Goal: Transaction & Acquisition: Contribute content

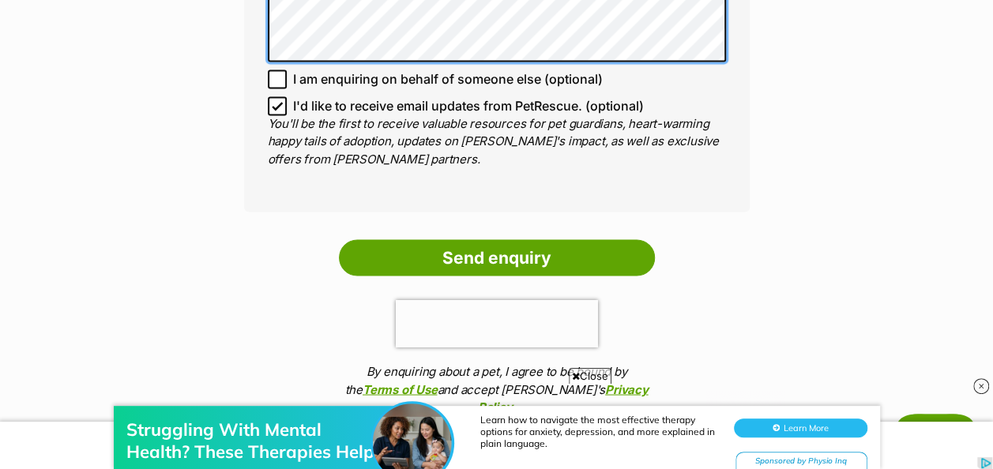
scroll to position [1275, 0]
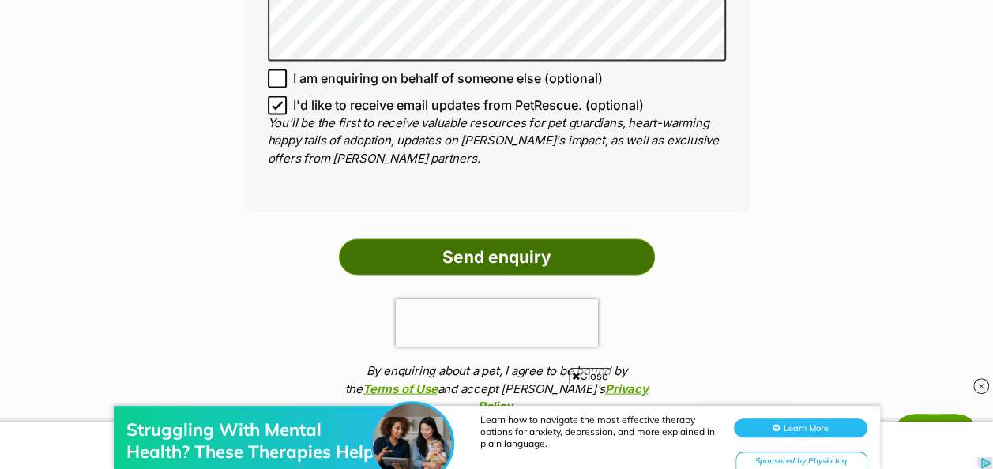
click at [499, 241] on input "Send enquiry" at bounding box center [497, 257] width 316 height 36
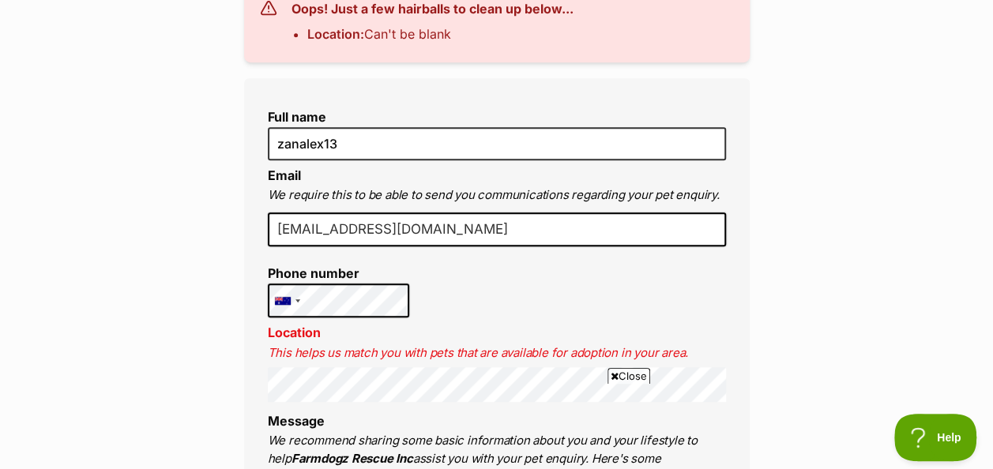
scroll to position [479, 0]
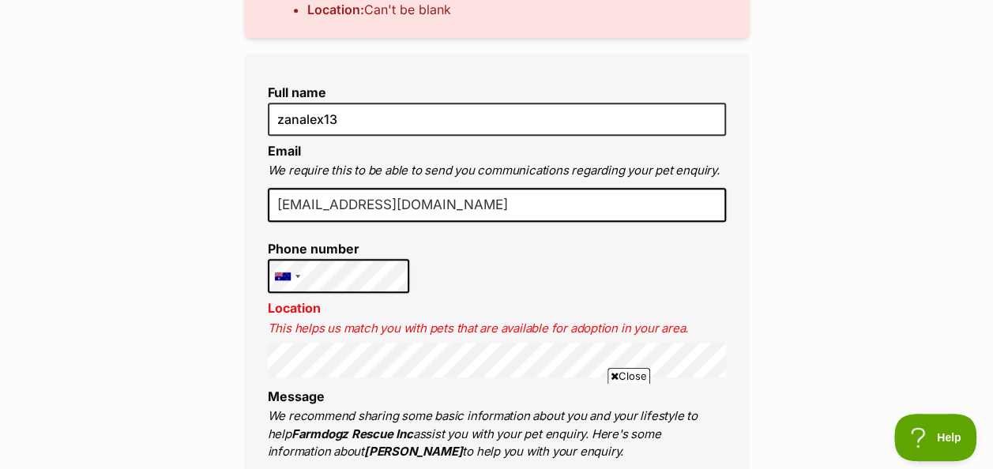
click at [419, 201] on input "[EMAIL_ADDRESS][DOMAIN_NAME]" at bounding box center [497, 205] width 458 height 35
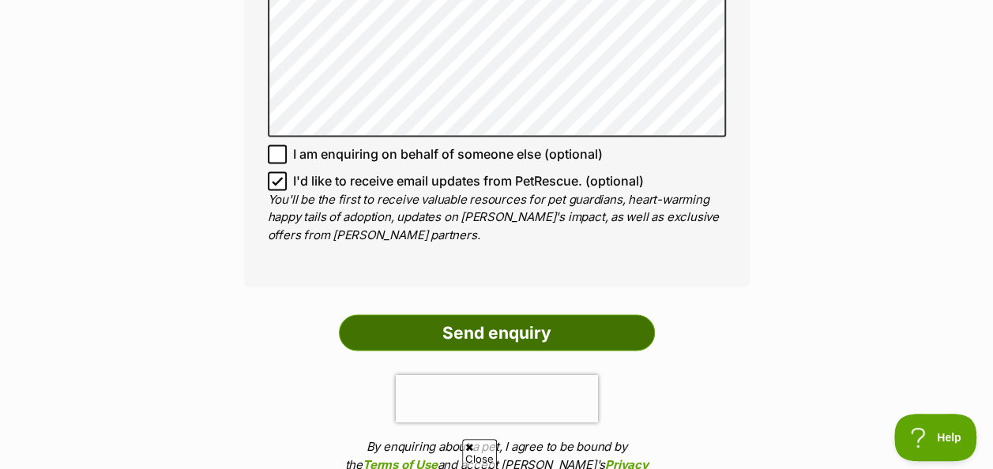
scroll to position [0, 0]
click at [494, 314] on input "Send enquiry" at bounding box center [497, 332] width 316 height 36
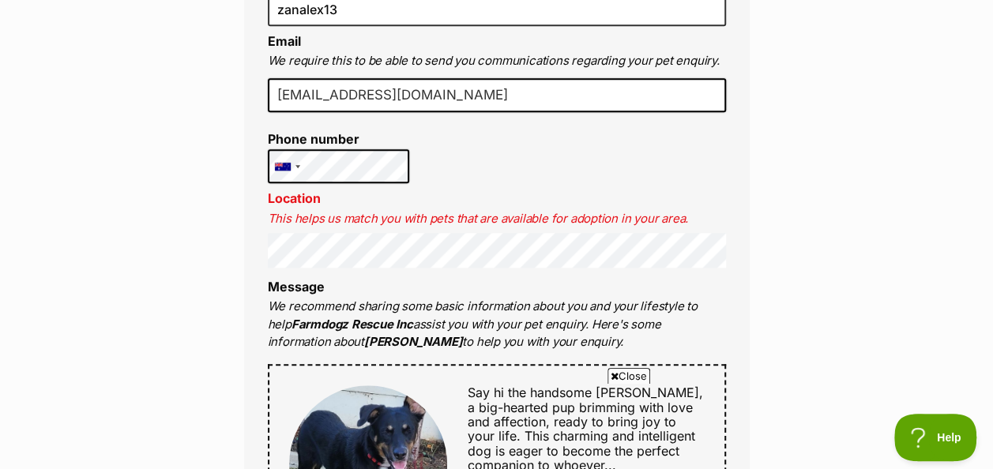
scroll to position [591, 0]
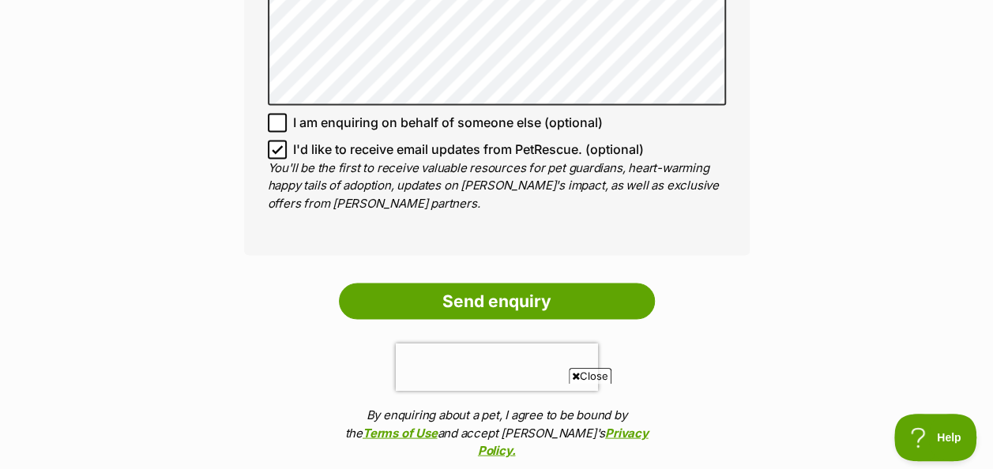
scroll to position [1326, 0]
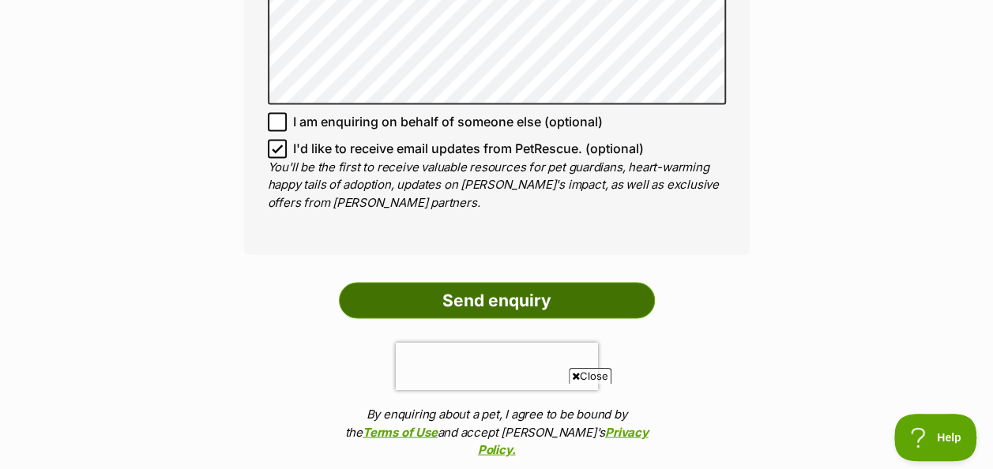
click at [436, 282] on input "Send enquiry" at bounding box center [497, 300] width 316 height 36
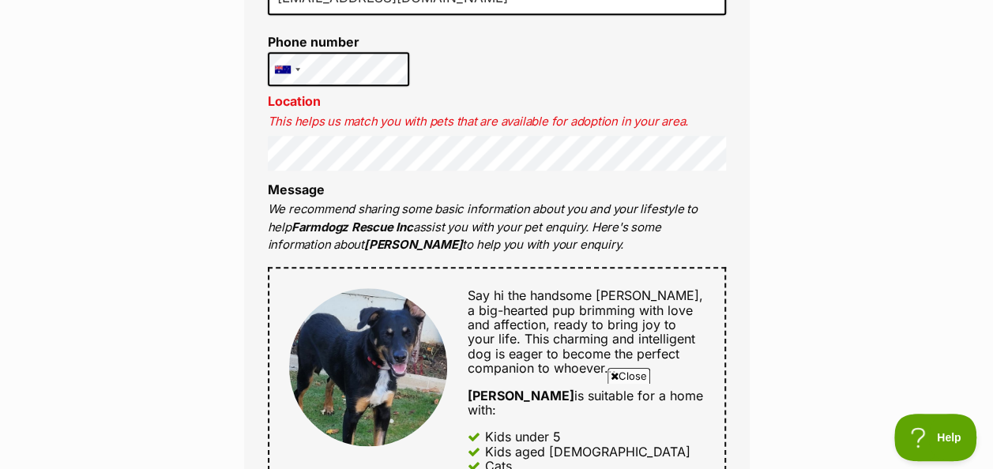
scroll to position [687, 0]
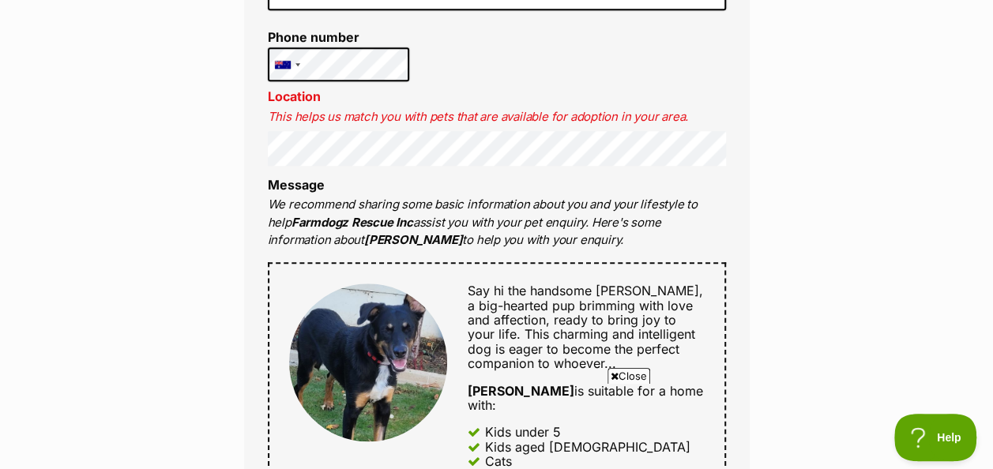
scroll to position [689, 0]
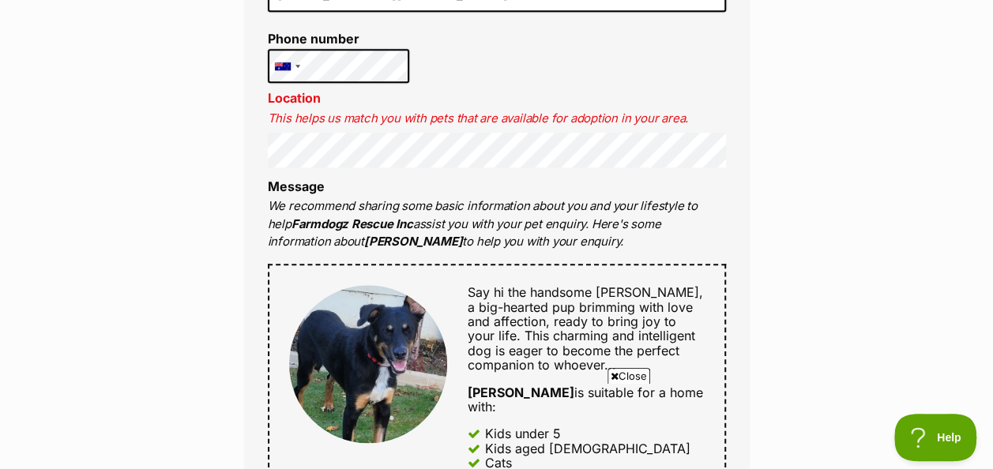
click at [605, 101] on li "Location This helps us match you with pets that are available for adoption in y…" at bounding box center [497, 129] width 458 height 76
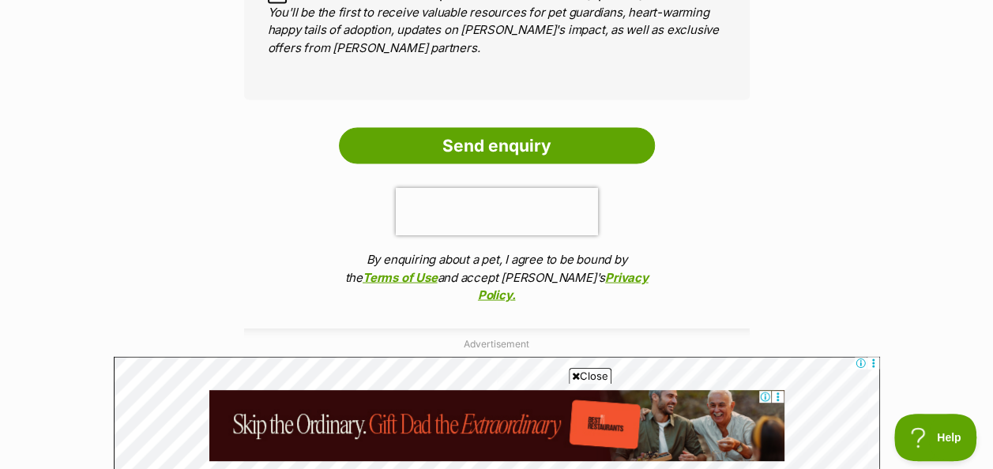
scroll to position [1472, 0]
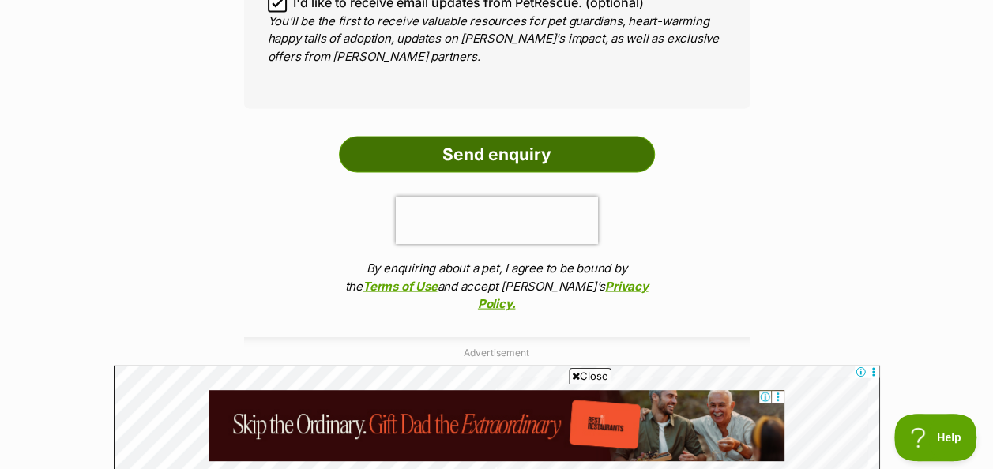
click at [528, 137] on input "Send enquiry" at bounding box center [497, 154] width 316 height 36
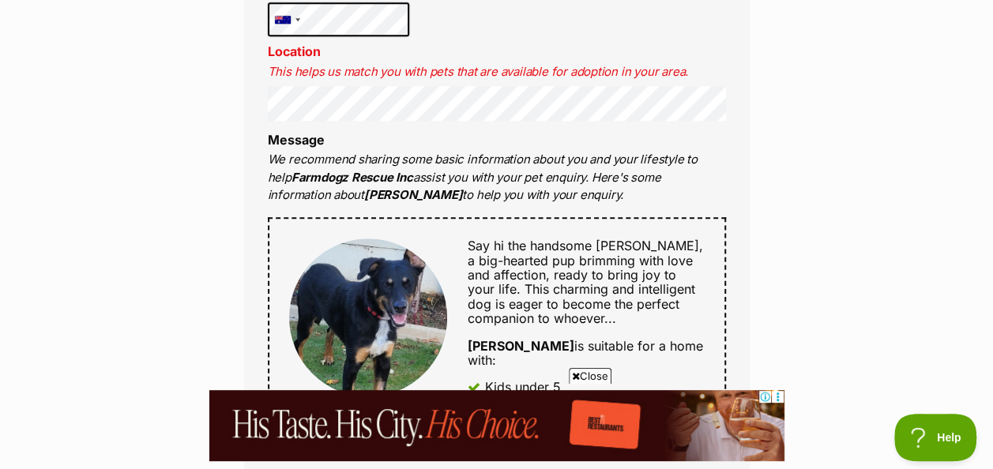
scroll to position [730, 0]
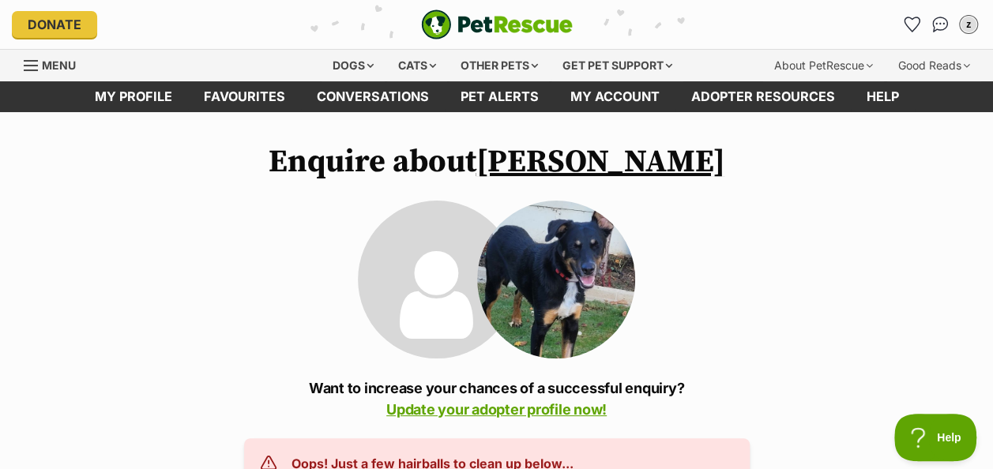
click at [400, 261] on icon at bounding box center [436, 295] width 73 height 103
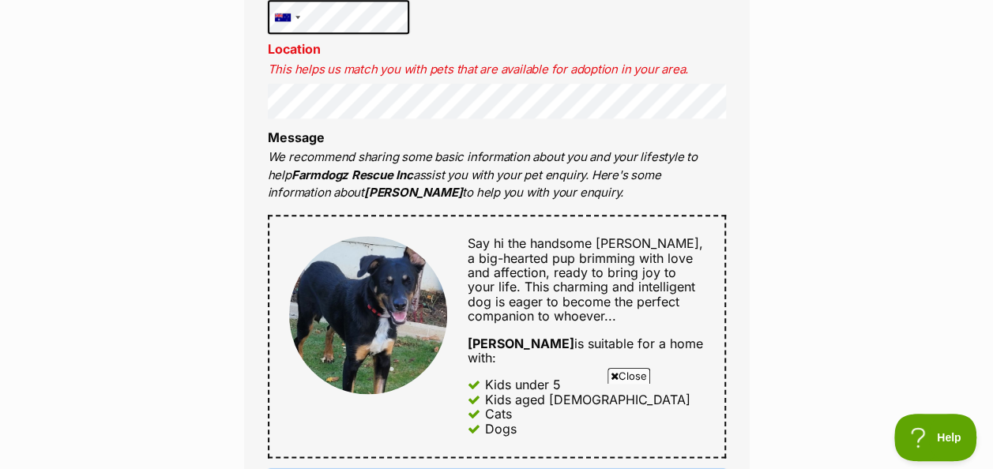
scroll to position [749, 0]
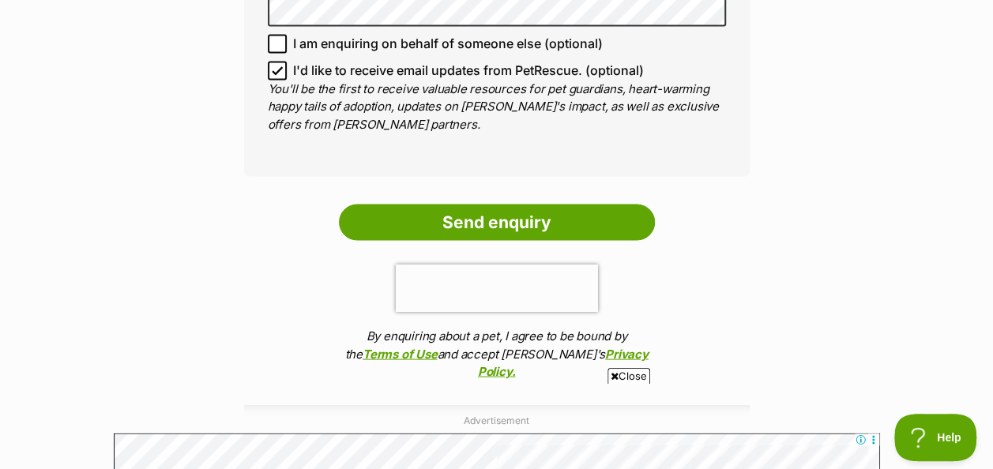
scroll to position [1404, 0]
click at [549, 216] on input "Send enquiry" at bounding box center [497, 222] width 316 height 36
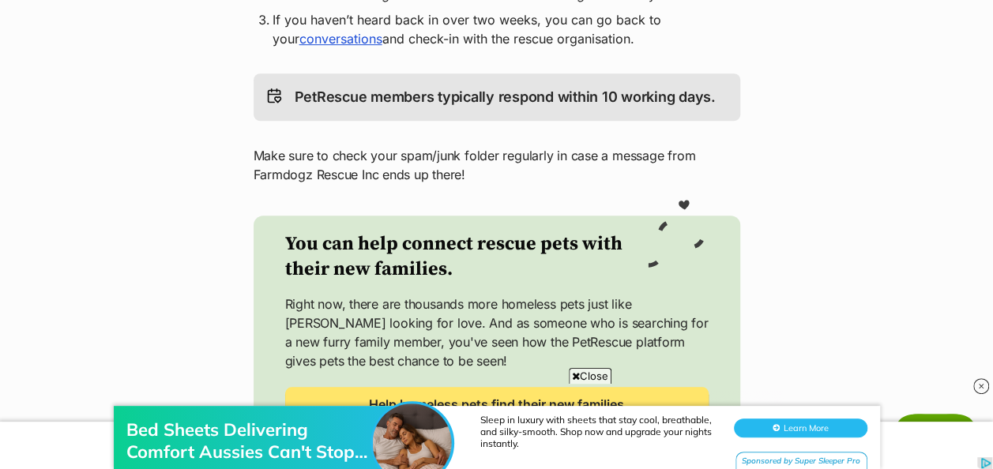
scroll to position [452, 0]
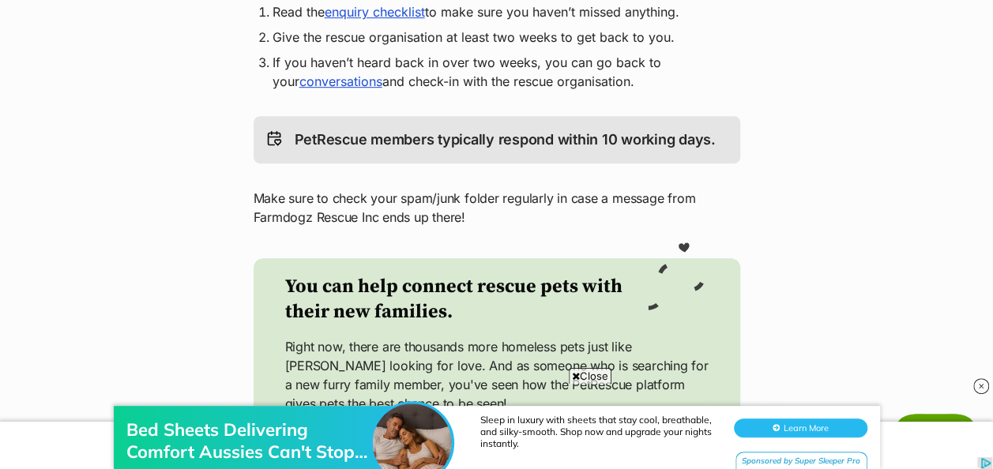
click at [526, 131] on p "PetRescue members typically respond within 10 working days." at bounding box center [505, 140] width 421 height 22
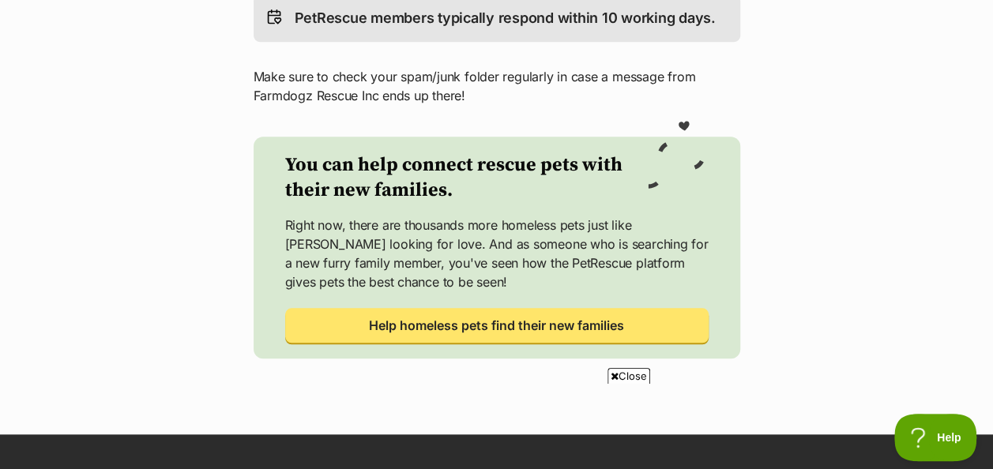
scroll to position [565, 0]
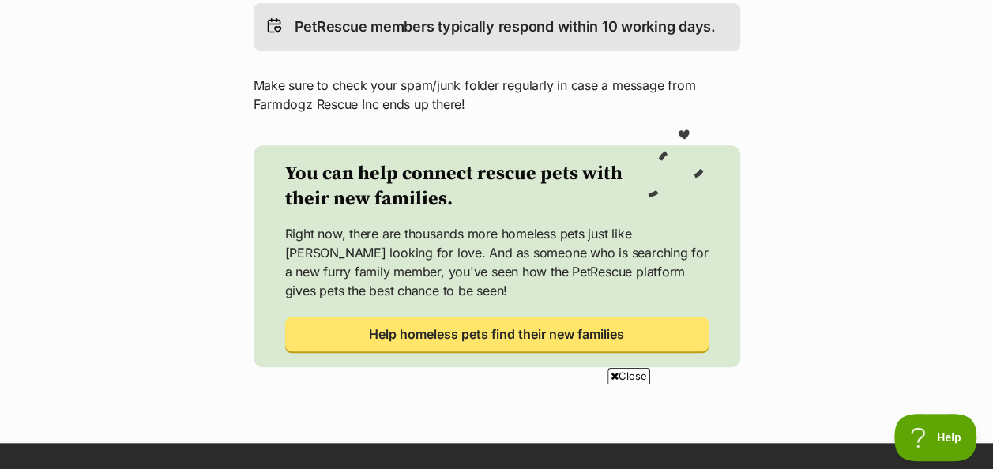
click at [618, 370] on span "Close" at bounding box center [628, 376] width 43 height 16
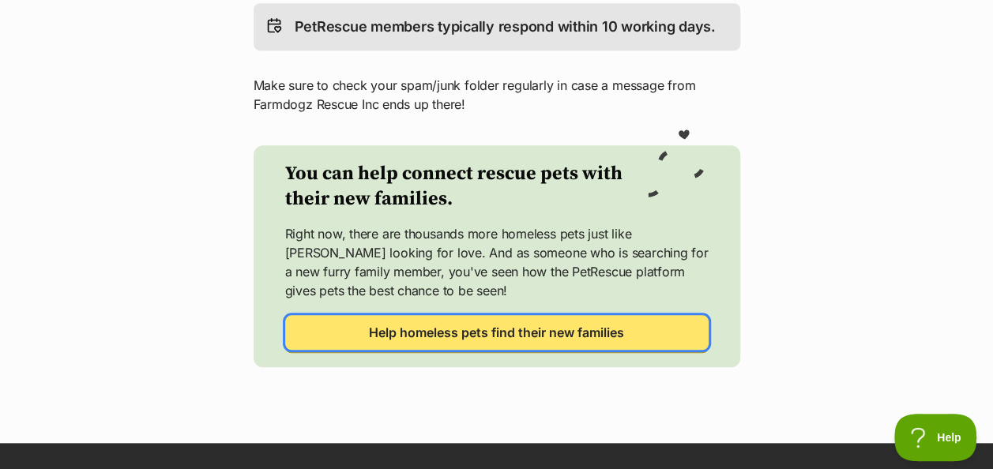
click at [584, 333] on span "Help homeless pets find their new families" at bounding box center [496, 332] width 255 height 19
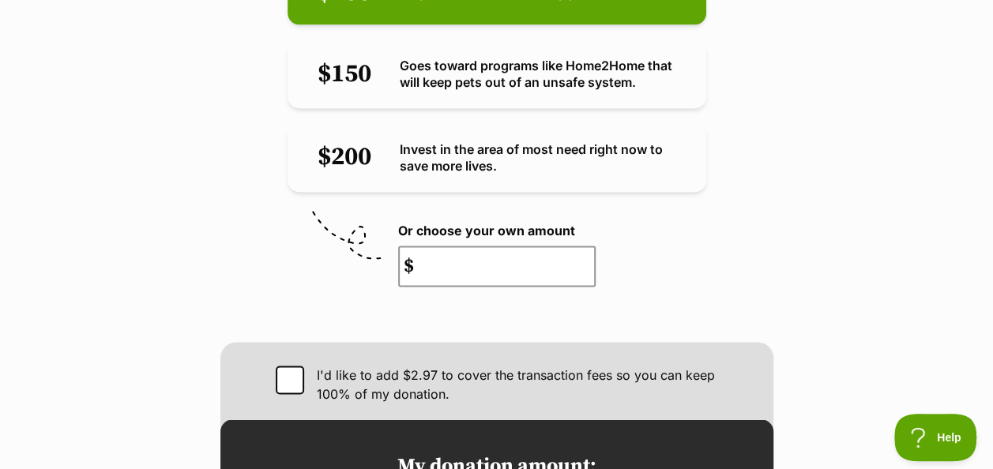
scroll to position [1085, 0]
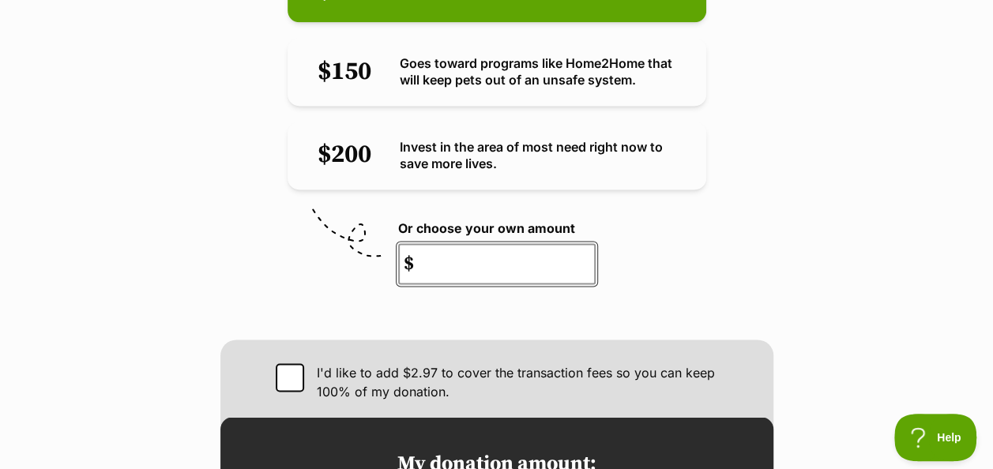
click at [459, 243] on input "number" at bounding box center [496, 263] width 197 height 41
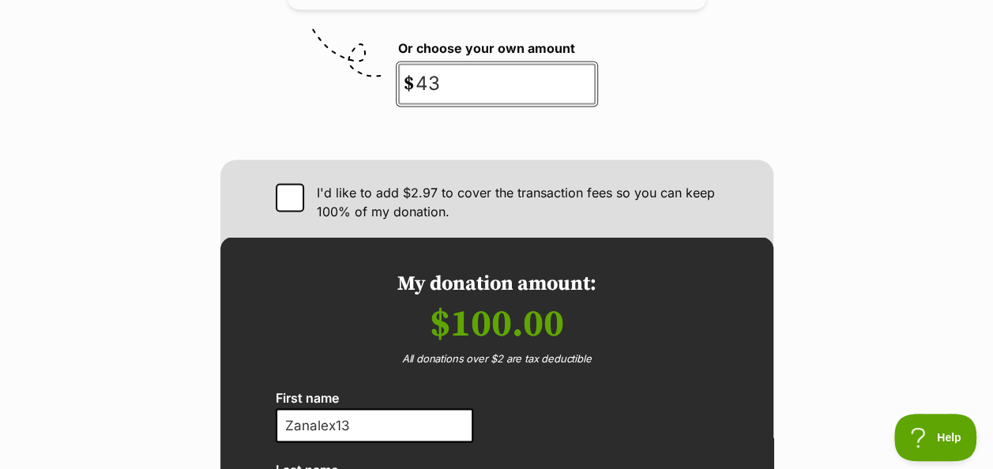
scroll to position [1264, 0]
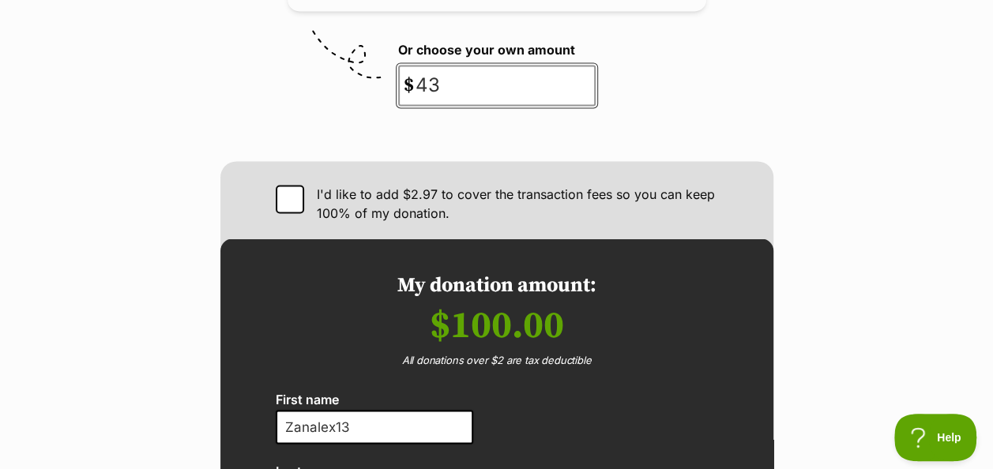
type input "43"
radio input "false"
type input "43.00"
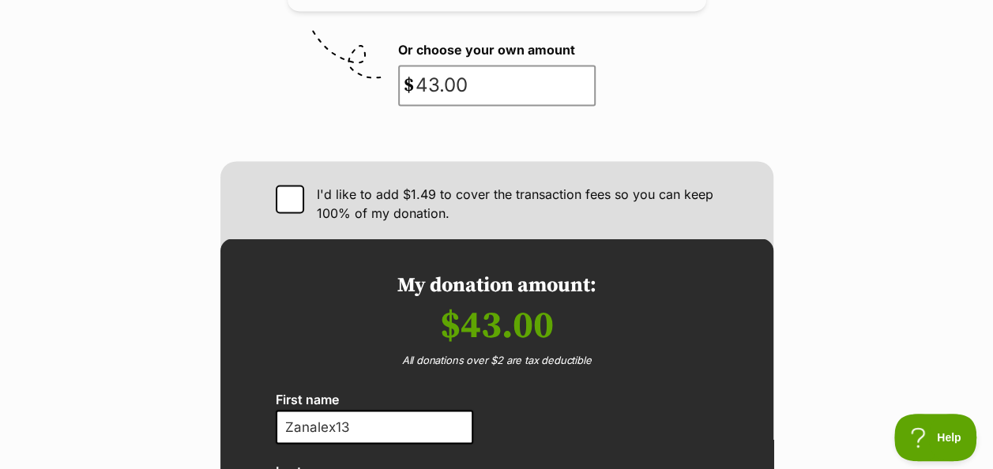
click at [282, 190] on icon at bounding box center [288, 198] width 17 height 17
click at [282, 185] on input "I'd like to add $1.49 to cover the transaction fees so you can keep 100% of my …" at bounding box center [290, 199] width 28 height 28
checkbox input "true"
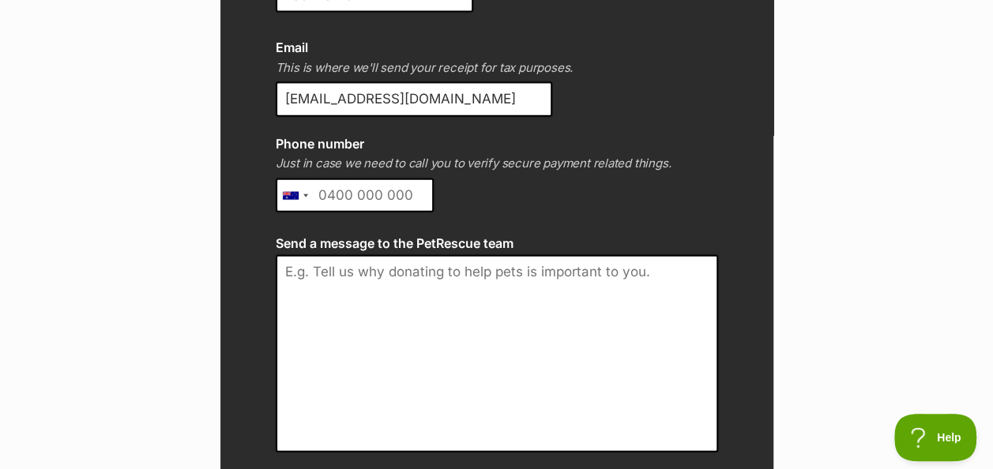
scroll to position [1768, 0]
click at [413, 255] on textarea "Send a message to the PetRescue team" at bounding box center [497, 353] width 442 height 197
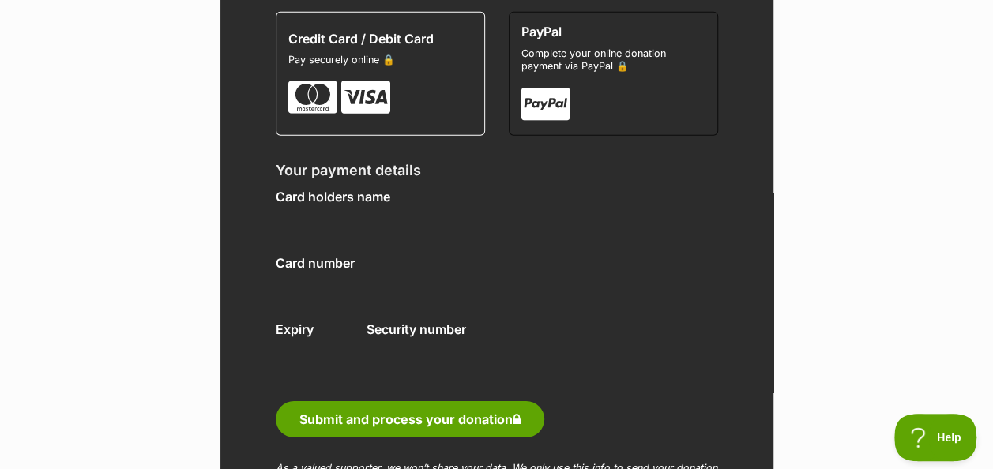
scroll to position [2320, 0]
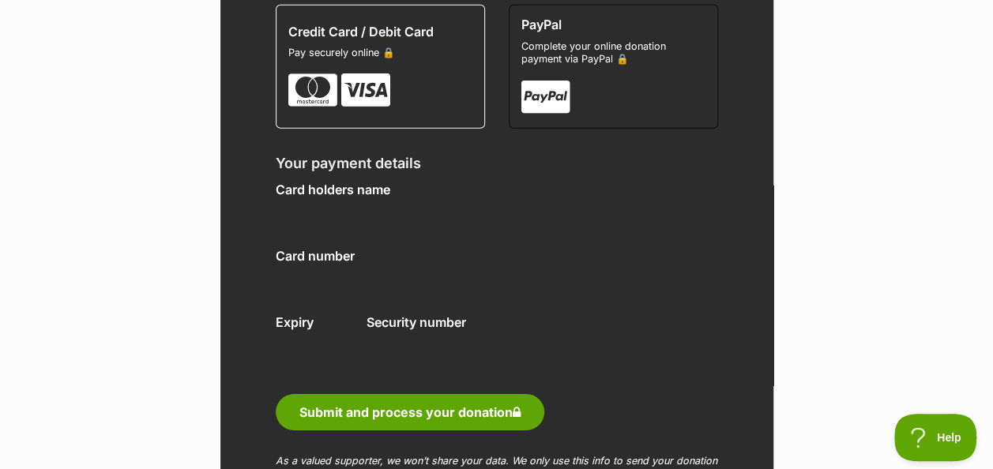
type textarea "jhbjvhjbhmbhvbjkhjbghbjlhbihgbhnigjvbiukhuggkhhbmoilb"
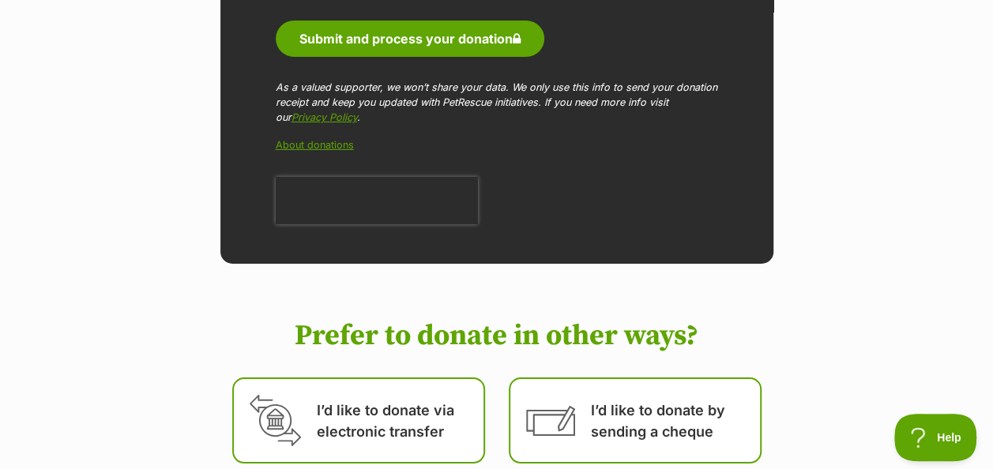
scroll to position [2694, 0]
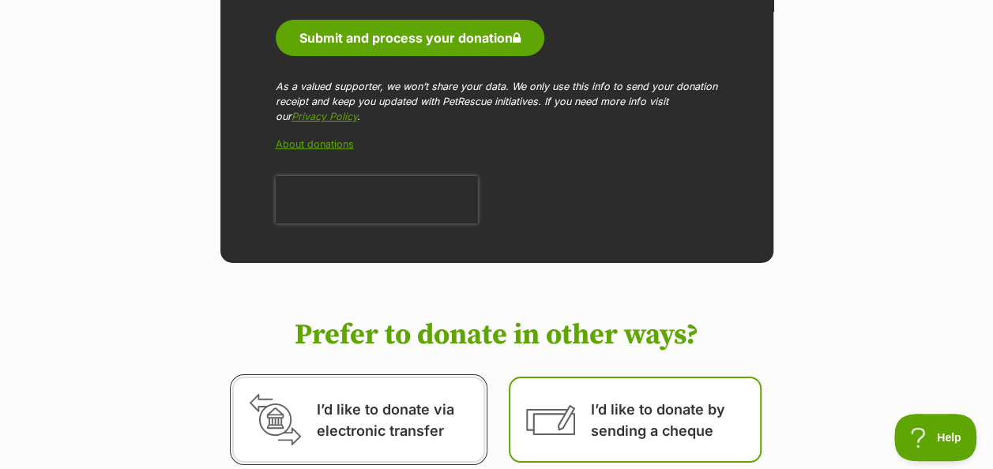
click at [371, 377] on link "I’d like to donate via electronic transfer" at bounding box center [358, 420] width 253 height 86
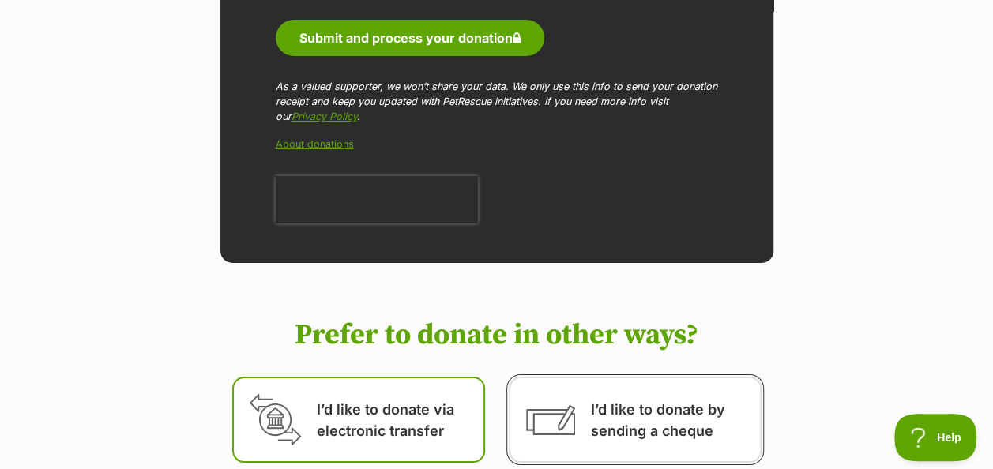
click at [657, 377] on link "I’d like to donate by sending a cheque" at bounding box center [635, 420] width 253 height 86
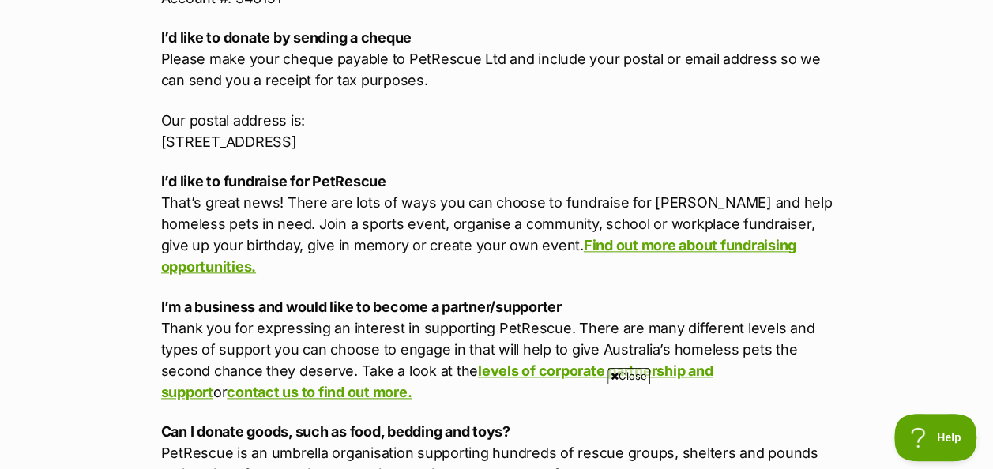
scroll to position [810, 0]
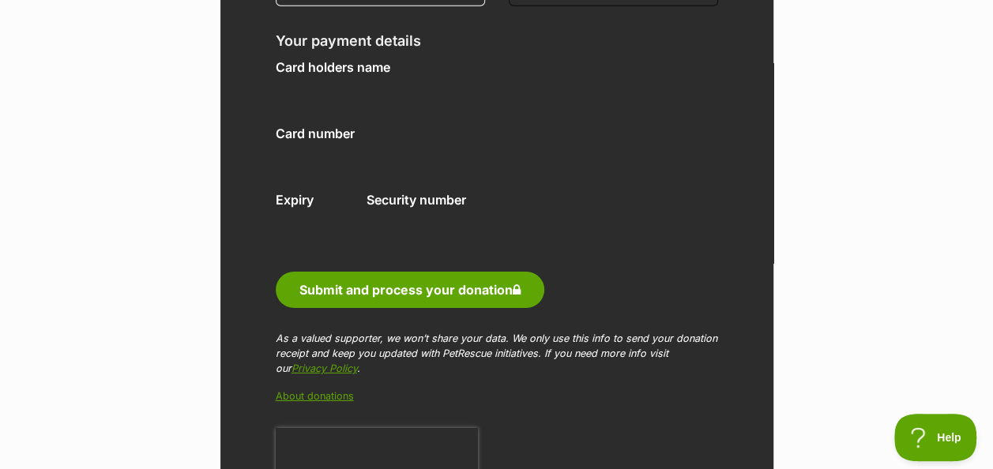
scroll to position [2456, 0]
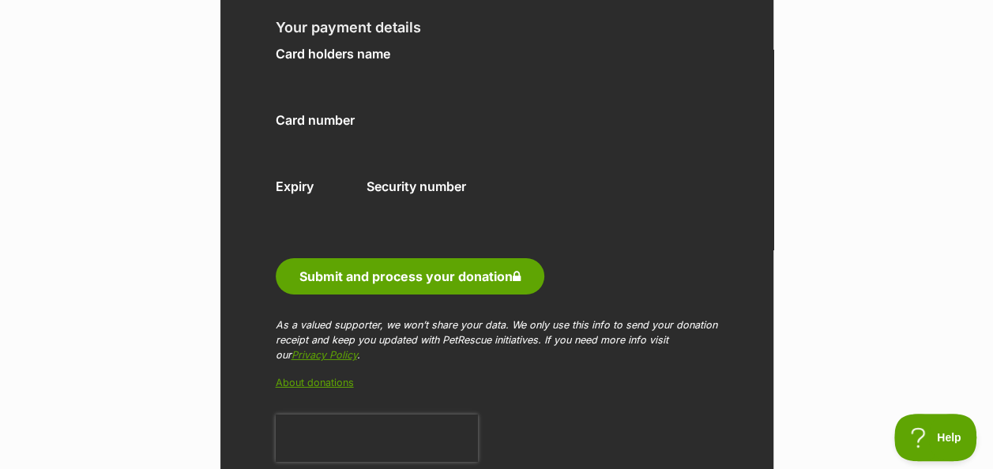
drag, startPoint x: 372, startPoint y: 362, endPoint x: 130, endPoint y: 299, distance: 250.6
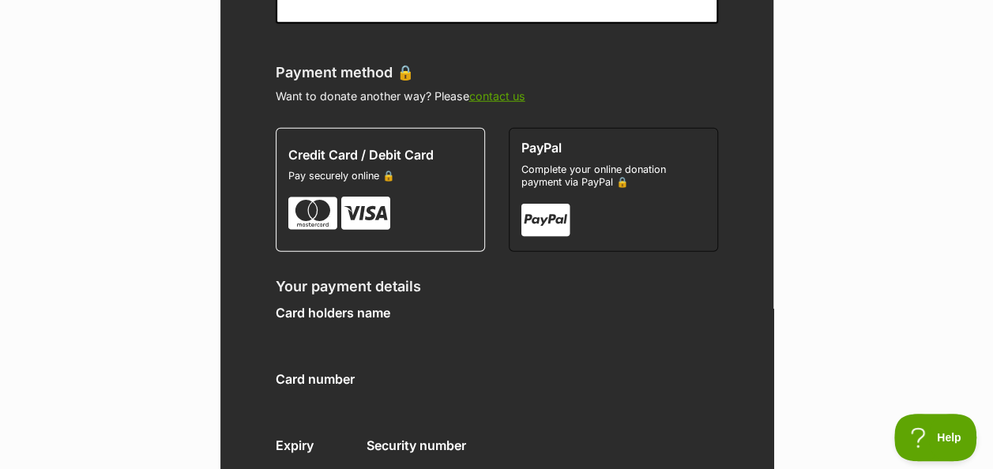
scroll to position [2194, 0]
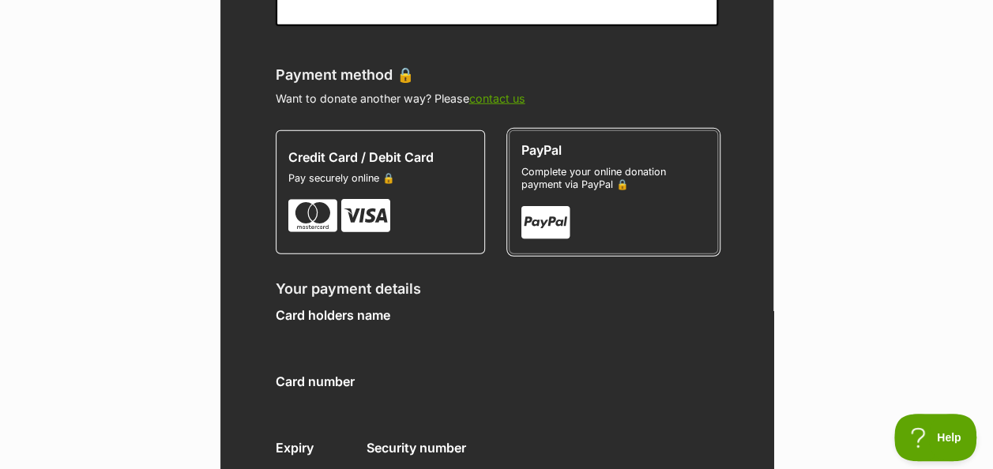
click at [554, 204] on icon at bounding box center [545, 223] width 49 height 38
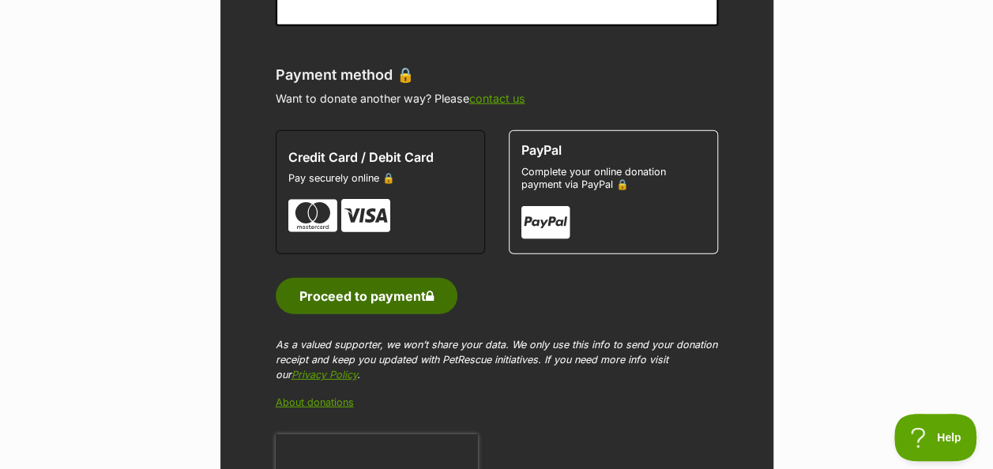
click at [365, 289] on span "Proceed to payment" at bounding box center [366, 296] width 134 height 14
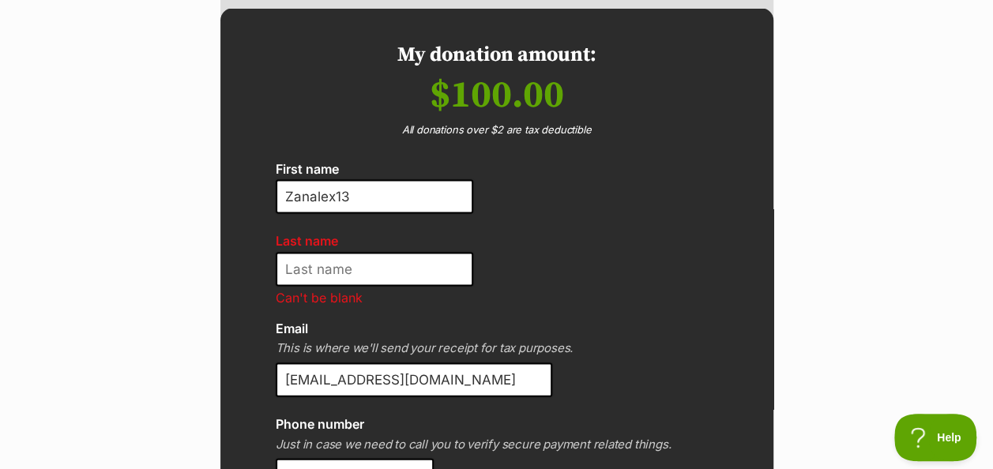
scroll to position [1475, 0]
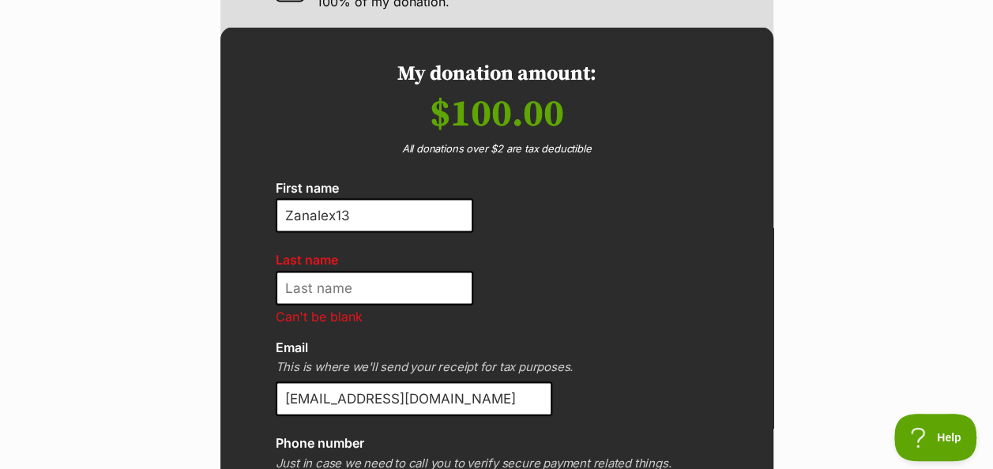
click at [381, 271] on input "Last name" at bounding box center [374, 288] width 197 height 35
type input "[PERSON_NAME]"
type input "0426913563"
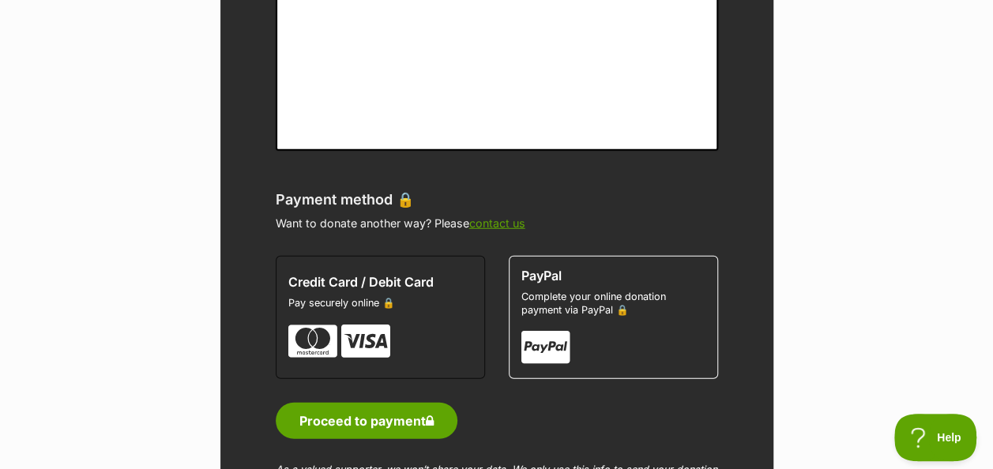
scroll to position [2071, 0]
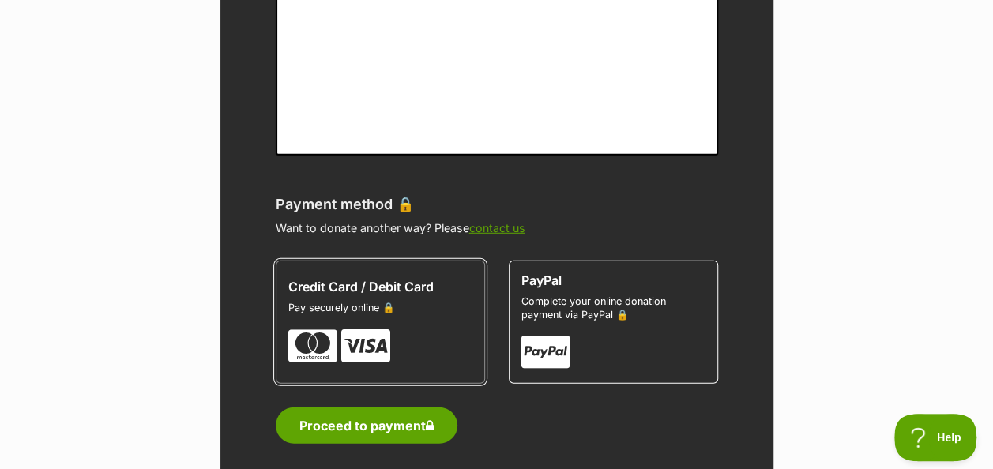
click at [362, 280] on span "Credit Card / Debit Card" at bounding box center [380, 287] width 184 height 14
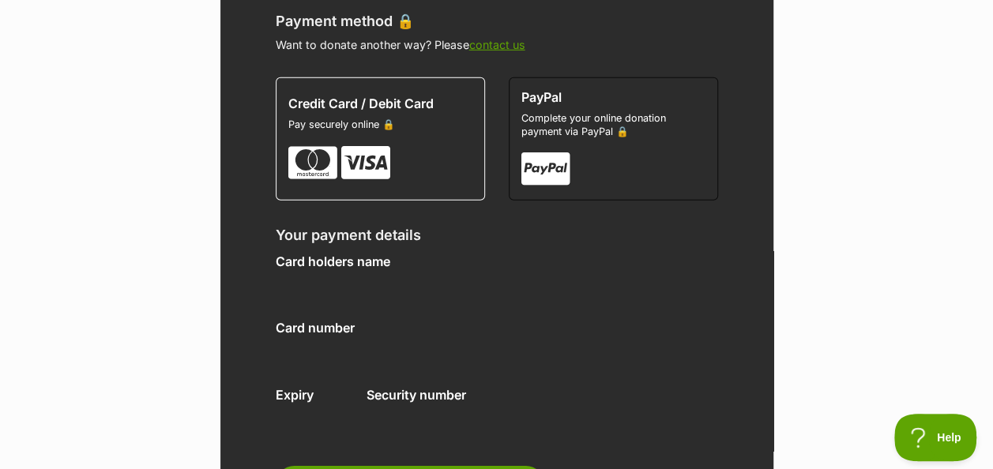
scroll to position [2256, 0]
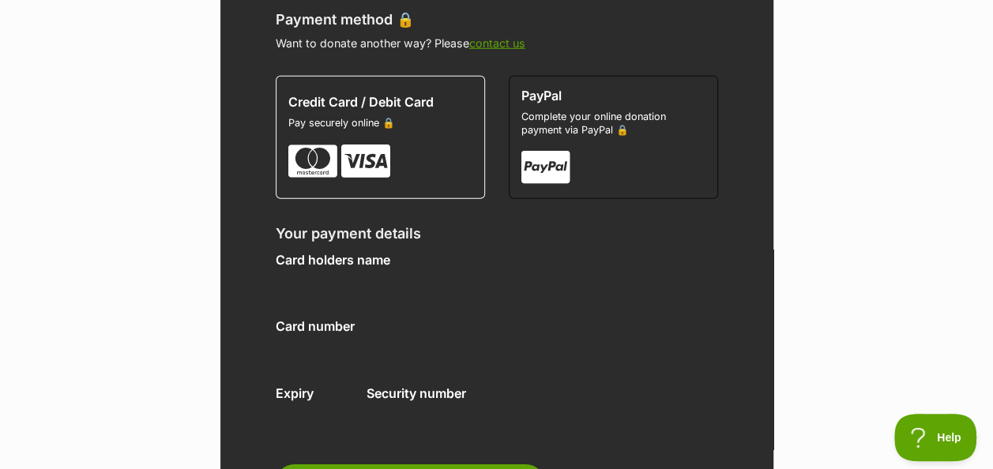
click at [455, 319] on div "Card number" at bounding box center [394, 346] width 237 height 54
click at [513, 317] on div "Card holders name Card number Expiry Security number" at bounding box center [497, 347] width 442 height 188
click at [535, 310] on div "Card holders name Card number Expiry Security number" at bounding box center [497, 347] width 442 height 188
click at [571, 299] on div "Card holders name Card number Expiry Security number" at bounding box center [497, 347] width 442 height 188
